Goal: Information Seeking & Learning: Understand process/instructions

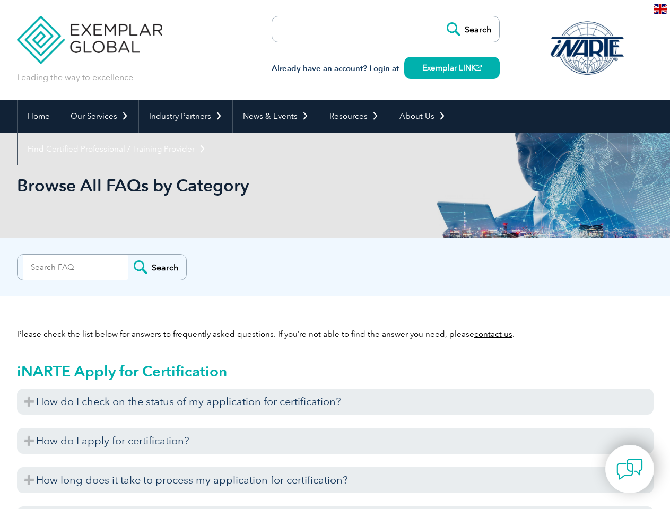
click at [335, 255] on div "Search" at bounding box center [335, 264] width 636 height 21
click at [99, 116] on link "Our Services" at bounding box center [99, 116] width 78 height 33
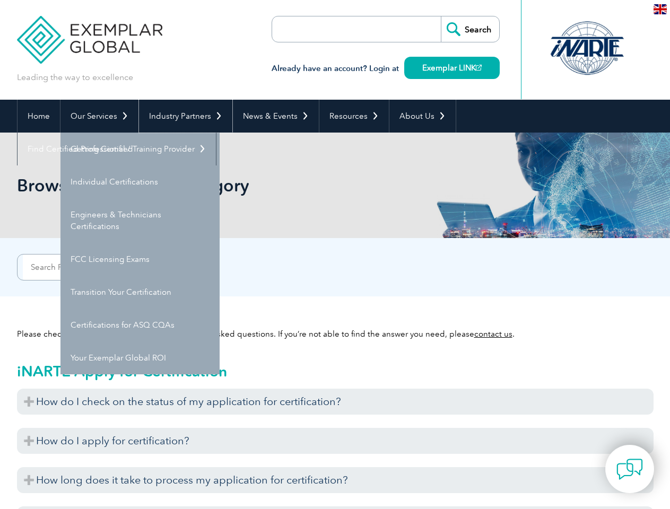
click at [183, 116] on link "Industry Partners" at bounding box center [185, 116] width 93 height 33
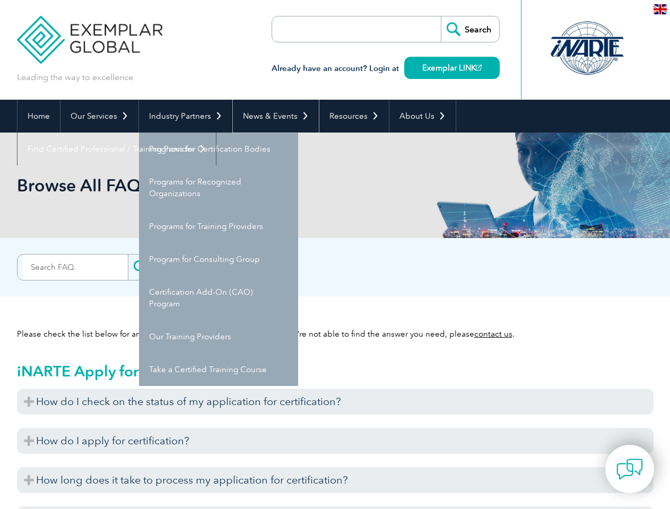
click at [273, 116] on link "News & Events" at bounding box center [276, 116] width 86 height 33
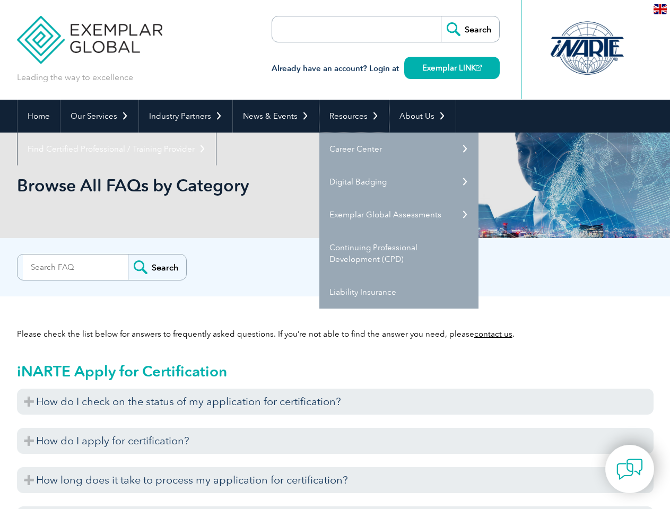
click at [349, 116] on link "Resources" at bounding box center [353, 116] width 69 height 33
click at [417, 116] on link "About Us" at bounding box center [422, 116] width 66 height 33
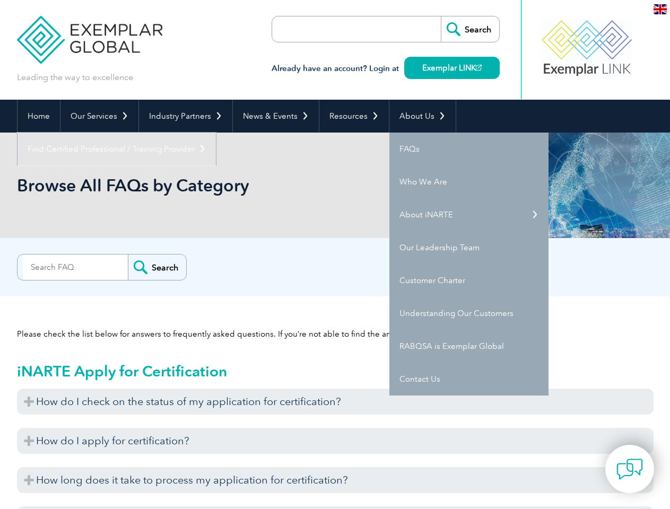
click at [216, 133] on link "Find Certified Professional / Training Provider" at bounding box center [116, 149] width 198 height 33
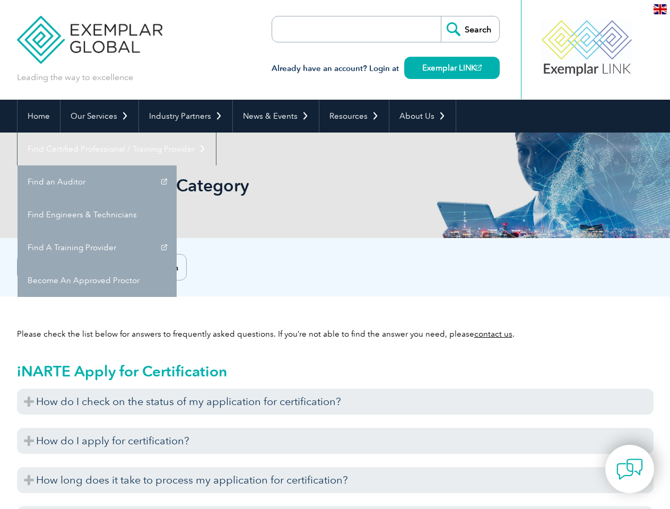
click at [335, 401] on h3 "How do I check on the status of my application for certification?" at bounding box center [335, 402] width 636 height 26
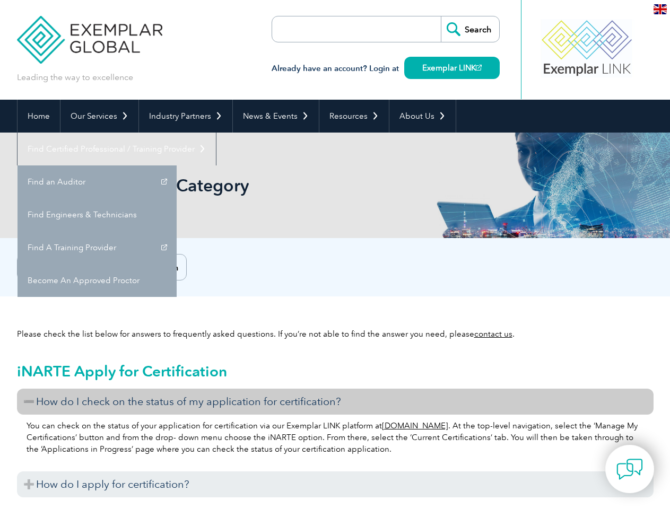
click at [335, 441] on p "You can check on the status of your application for certification via our Exemp…" at bounding box center [335, 437] width 617 height 35
click at [335, 480] on h3 "How do I apply for certification?" at bounding box center [335, 484] width 636 height 26
